Goal: Navigation & Orientation: Find specific page/section

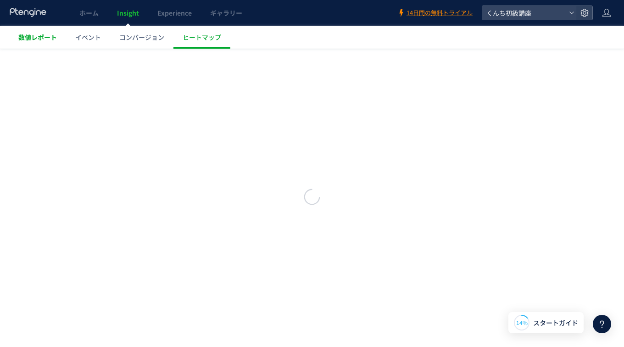
click at [50, 37] on span "数値レポート" at bounding box center [37, 37] width 39 height 9
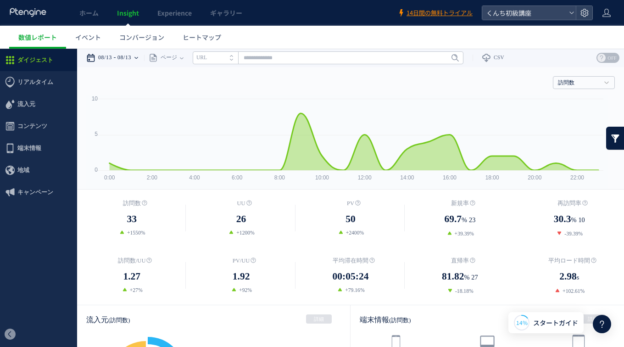
click at [138, 58] on use at bounding box center [136, 58] width 4 height 2
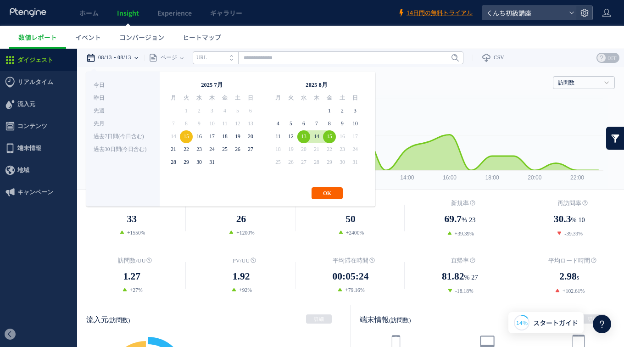
click at [324, 196] on button "OK" at bounding box center [326, 193] width 31 height 12
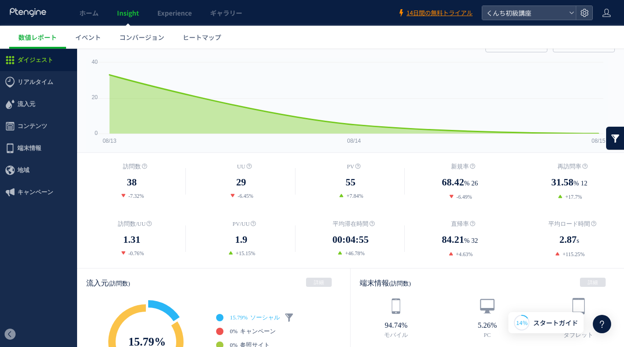
scroll to position [11, 0]
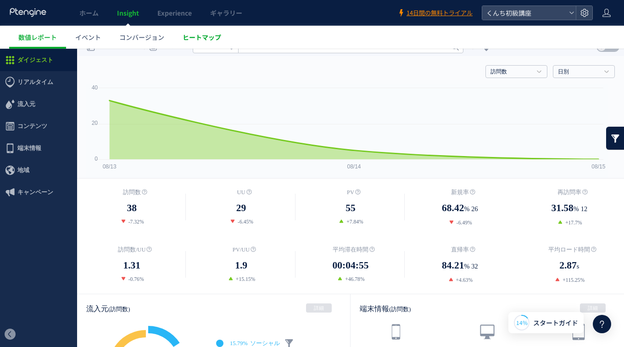
click at [196, 38] on span "ヒートマップ" at bounding box center [201, 37] width 39 height 9
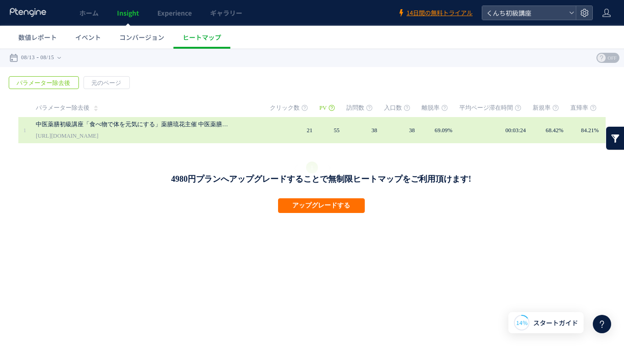
click at [149, 126] on link "中医薬膳初級講座「食べ物で体を元気にする」薬膳琉花主催 中医薬膳と麹のまなびや くんち校｜[GEOGRAPHIC_DATA]" at bounding box center [132, 124] width 193 height 11
